Goal: Task Accomplishment & Management: Manage account settings

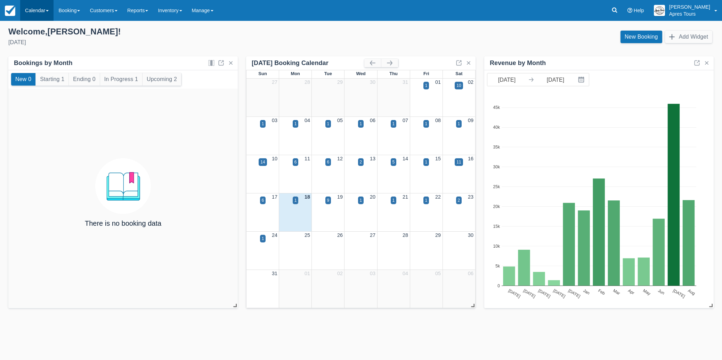
click at [30, 9] on link "Calendar" at bounding box center [36, 10] width 33 height 21
click at [37, 67] on link "Month" at bounding box center [48, 65] width 55 height 15
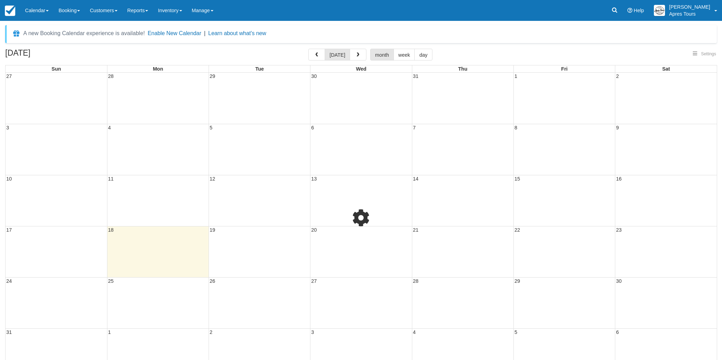
select select
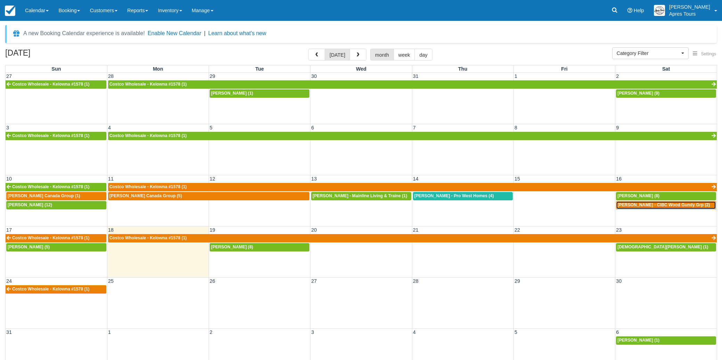
click at [639, 204] on span "Loughren, Lorraine - CIBC Wood Gundy Grp (2)" at bounding box center [663, 204] width 92 height 5
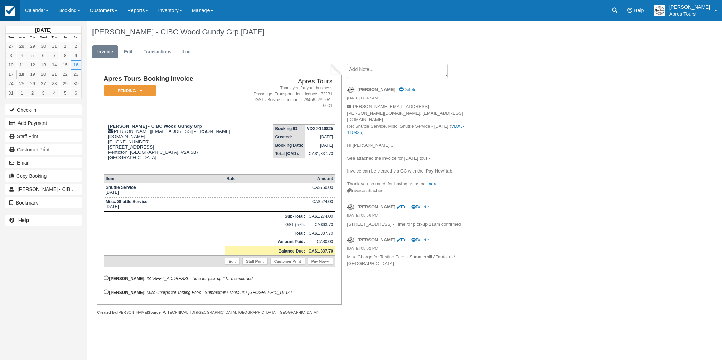
click at [11, 10] on img at bounding box center [10, 11] width 10 height 10
